Goal: Find specific page/section: Find specific page/section

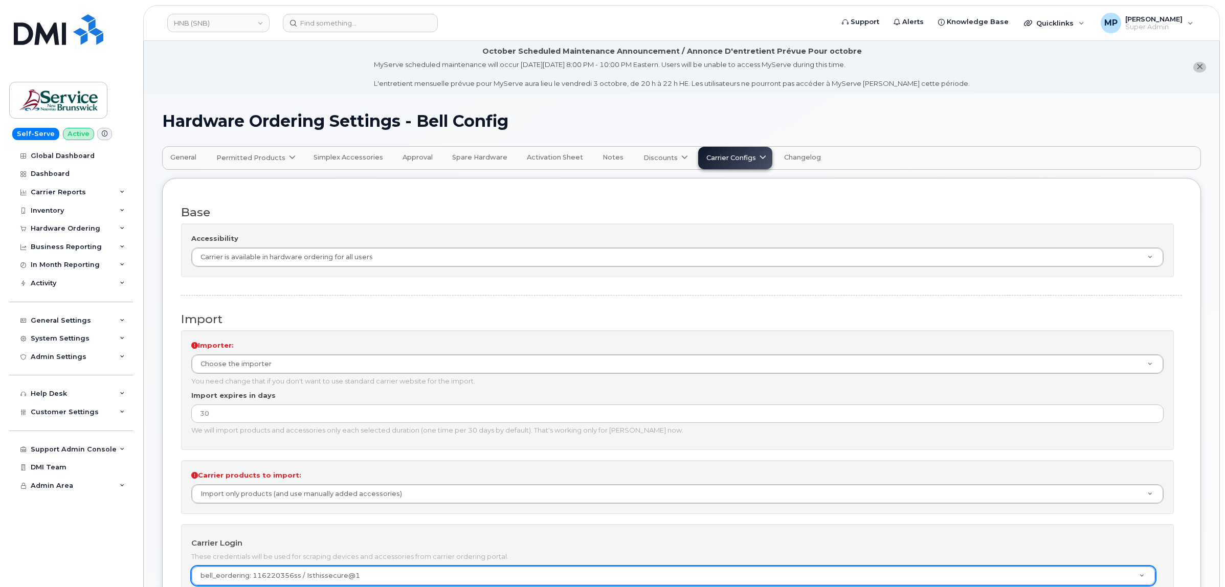
scroll to position [320, 0]
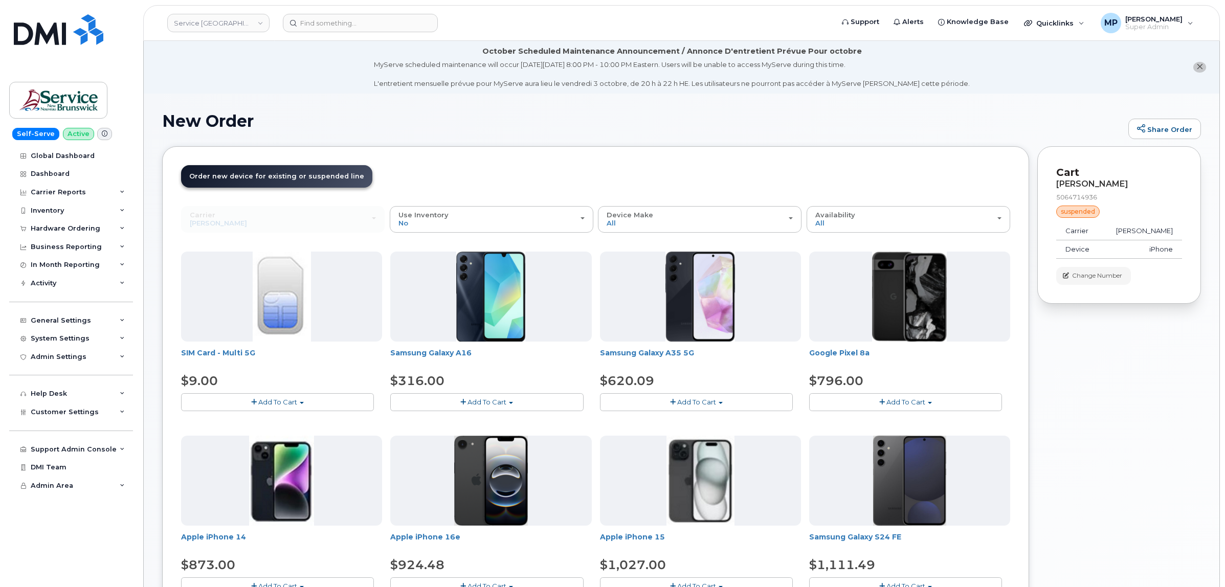
click at [200, 16] on link "Service [GEOGRAPHIC_DATA] (SNB)" at bounding box center [218, 23] width 102 height 18
type input "hilton"
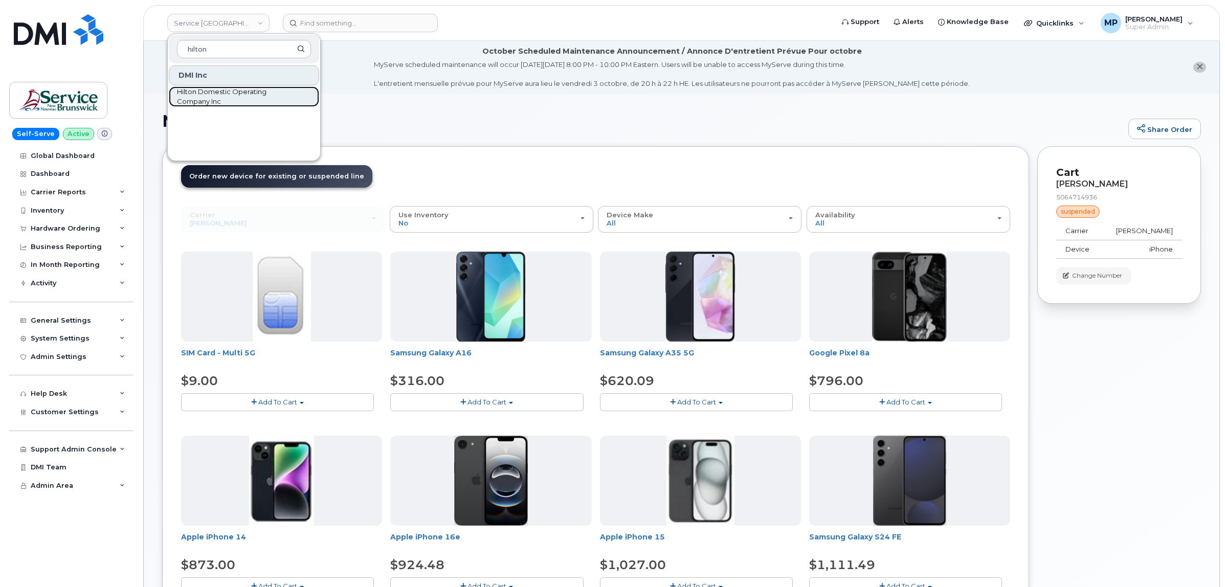
click at [218, 100] on span "Hilton Domestic Operating Company Inc" at bounding box center [236, 97] width 118 height 20
